Goal: Transaction & Acquisition: Purchase product/service

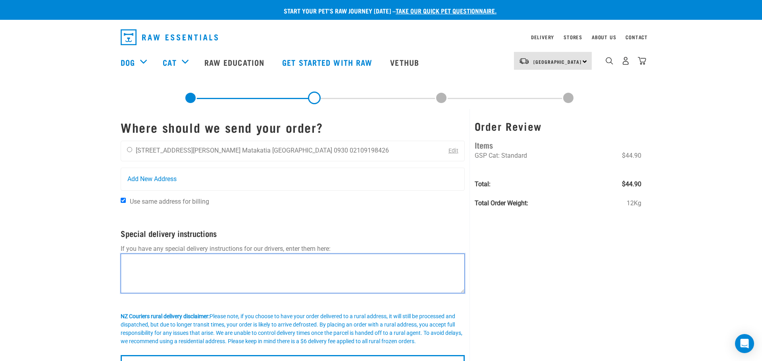
click at [249, 264] on textarea at bounding box center [293, 274] width 344 height 40
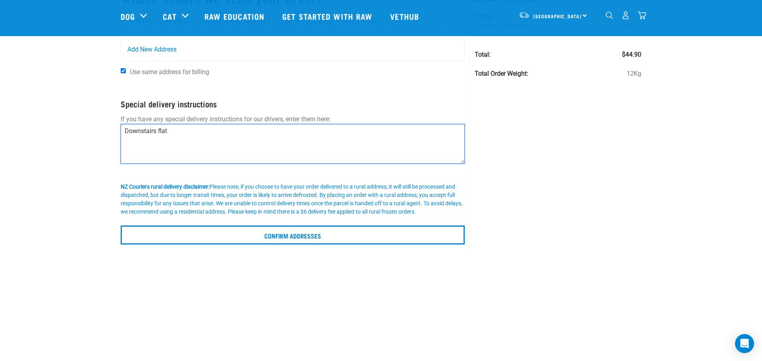
scroll to position [88, 0]
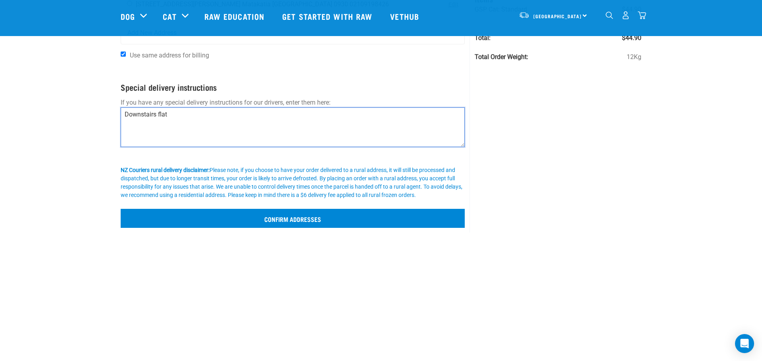
type textarea "Downstairs flat"
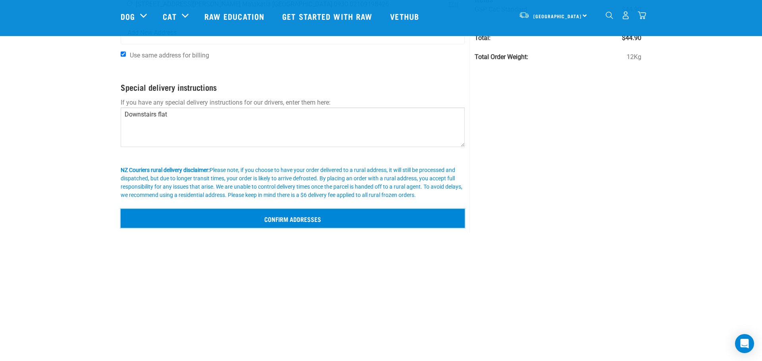
click at [288, 220] on input "Confirm addresses" at bounding box center [293, 218] width 344 height 19
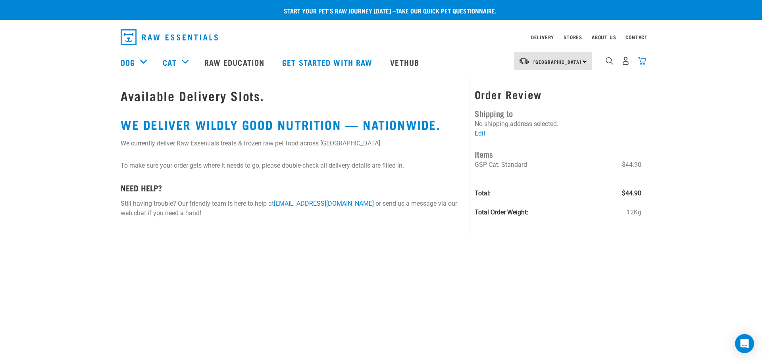
click at [642, 60] on img "dropdown navigation" at bounding box center [641, 61] width 8 height 8
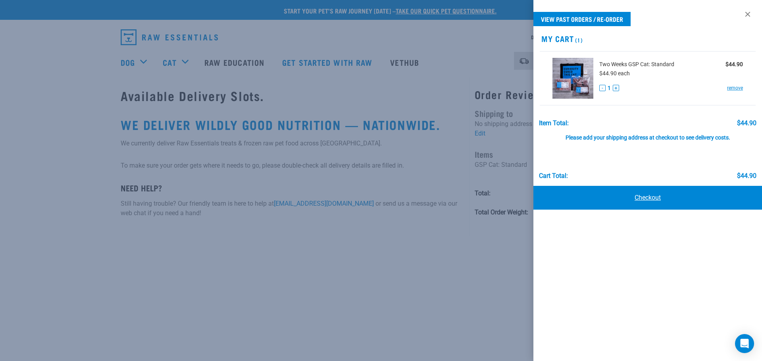
click at [646, 196] on link "Checkout" at bounding box center [647, 198] width 228 height 24
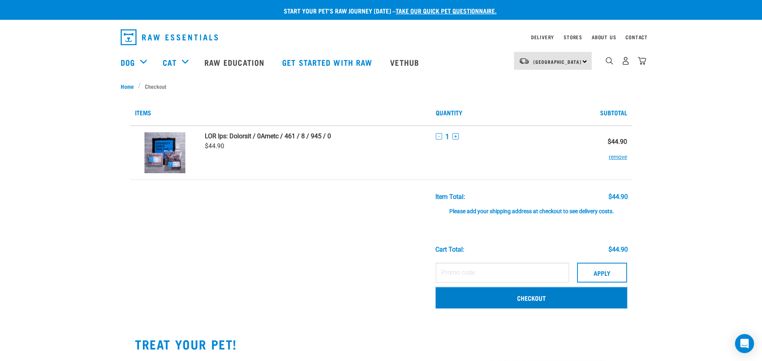
click at [532, 298] on link "Checkout" at bounding box center [530, 298] width 191 height 21
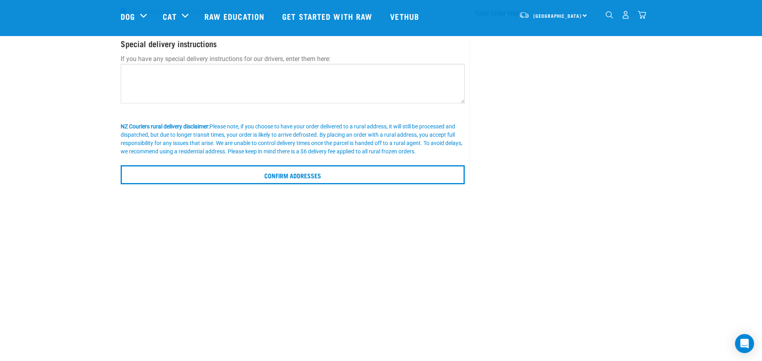
scroll to position [140, 0]
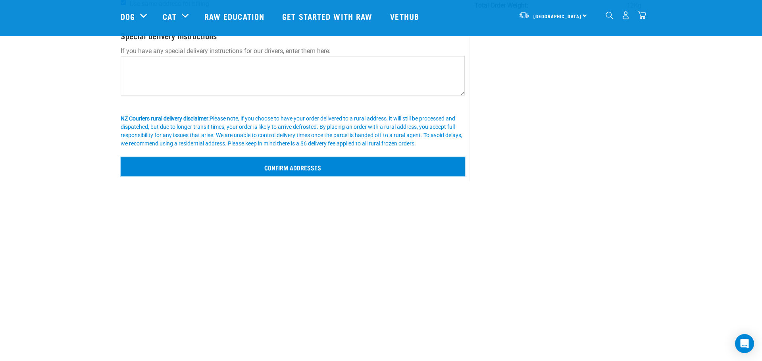
click at [296, 167] on input "Confirm addresses" at bounding box center [293, 166] width 344 height 19
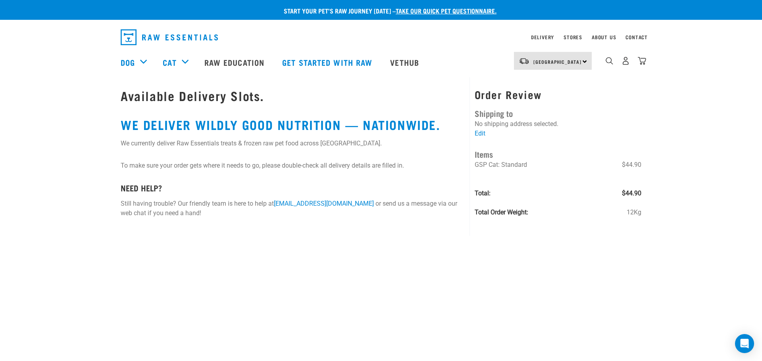
click at [291, 123] on h2 "WE DELIVER WILDLY GOOD NUTRITION — NATIONWIDE." at bounding box center [293, 124] width 344 height 14
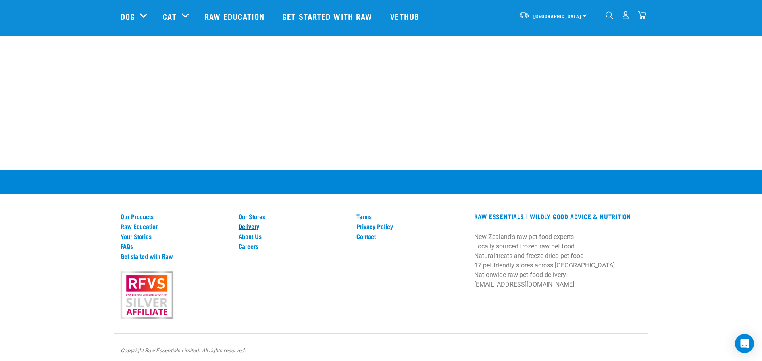
scroll to position [284, 0]
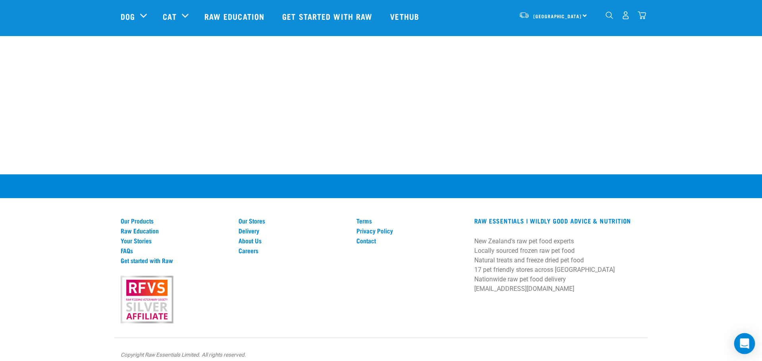
click at [740, 346] on icon "Open Intercom Messenger" at bounding box center [744, 344] width 10 height 10
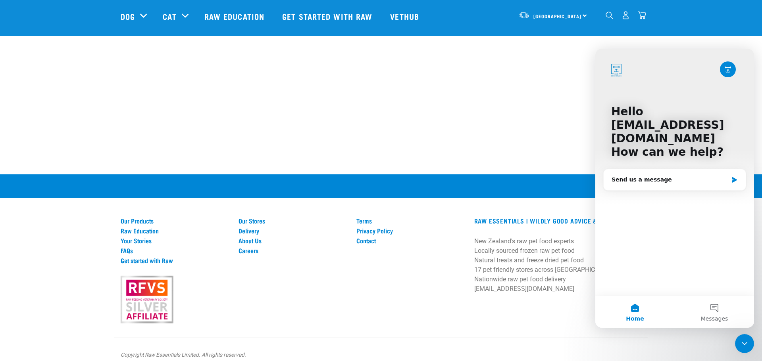
scroll to position [0, 0]
click at [676, 176] on div "Send us a message" at bounding box center [669, 180] width 116 height 8
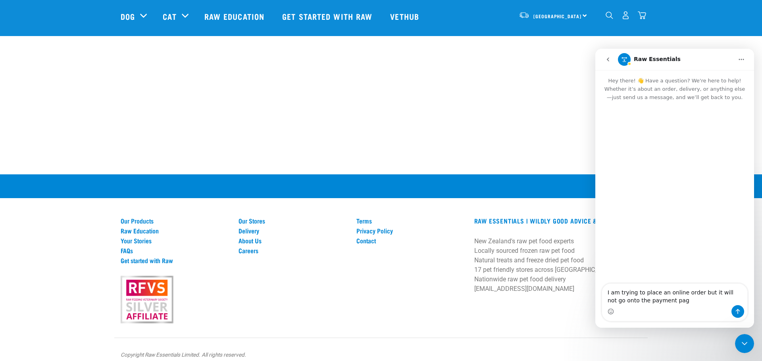
type textarea "I am trying to place an online order but it will not go onto the payment page"
